Goal: Task Accomplishment & Management: Manage account settings

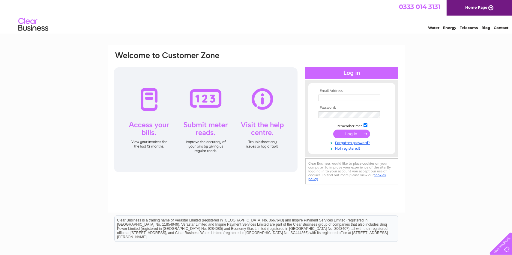
type input "[PERSON_NAME][EMAIL_ADDRESS][PERSON_NAME][DOMAIN_NAME]"
click at [350, 133] on input "submit" at bounding box center [351, 134] width 37 height 8
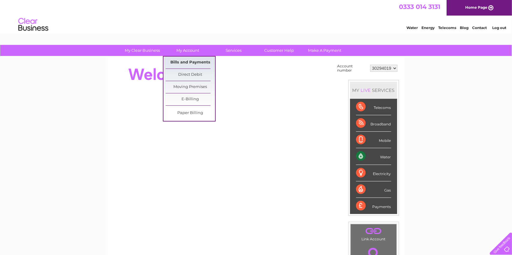
click at [187, 61] on link "Bills and Payments" at bounding box center [189, 63] width 49 height 12
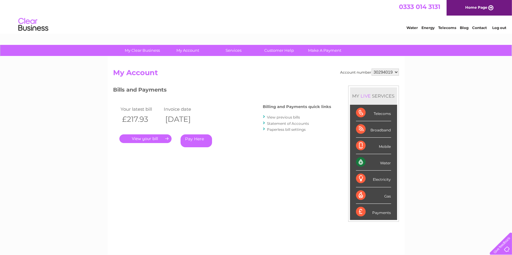
click at [151, 139] on link "." at bounding box center [145, 139] width 52 height 9
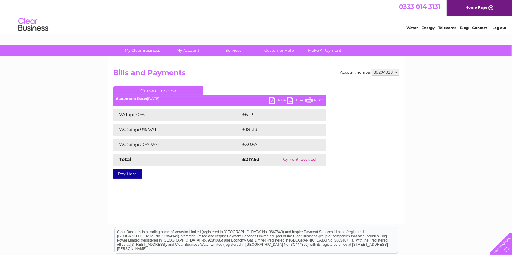
click at [274, 100] on link "PDF" at bounding box center [278, 101] width 18 height 9
